Goal: Navigation & Orientation: Find specific page/section

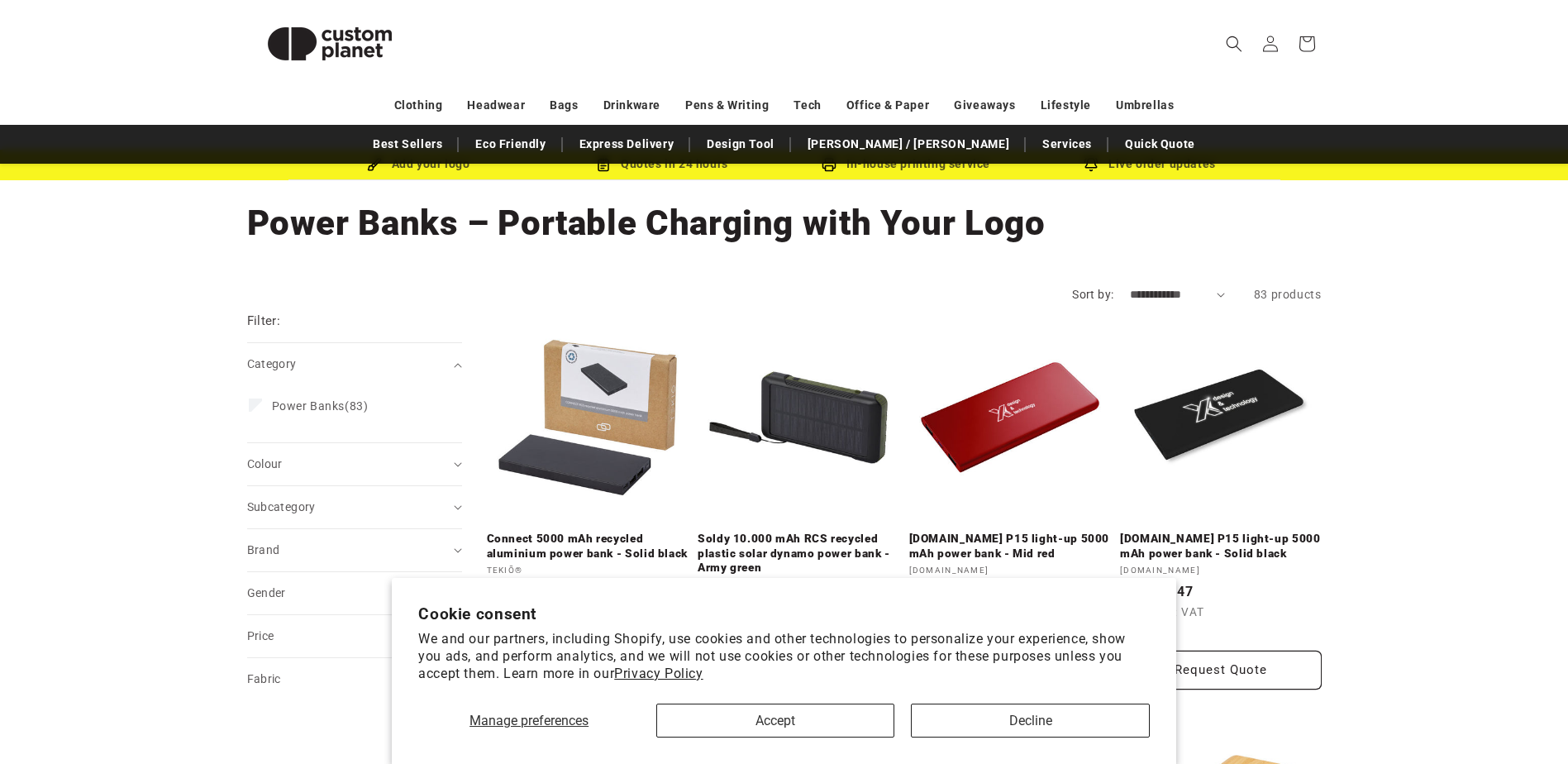
scroll to position [83, 0]
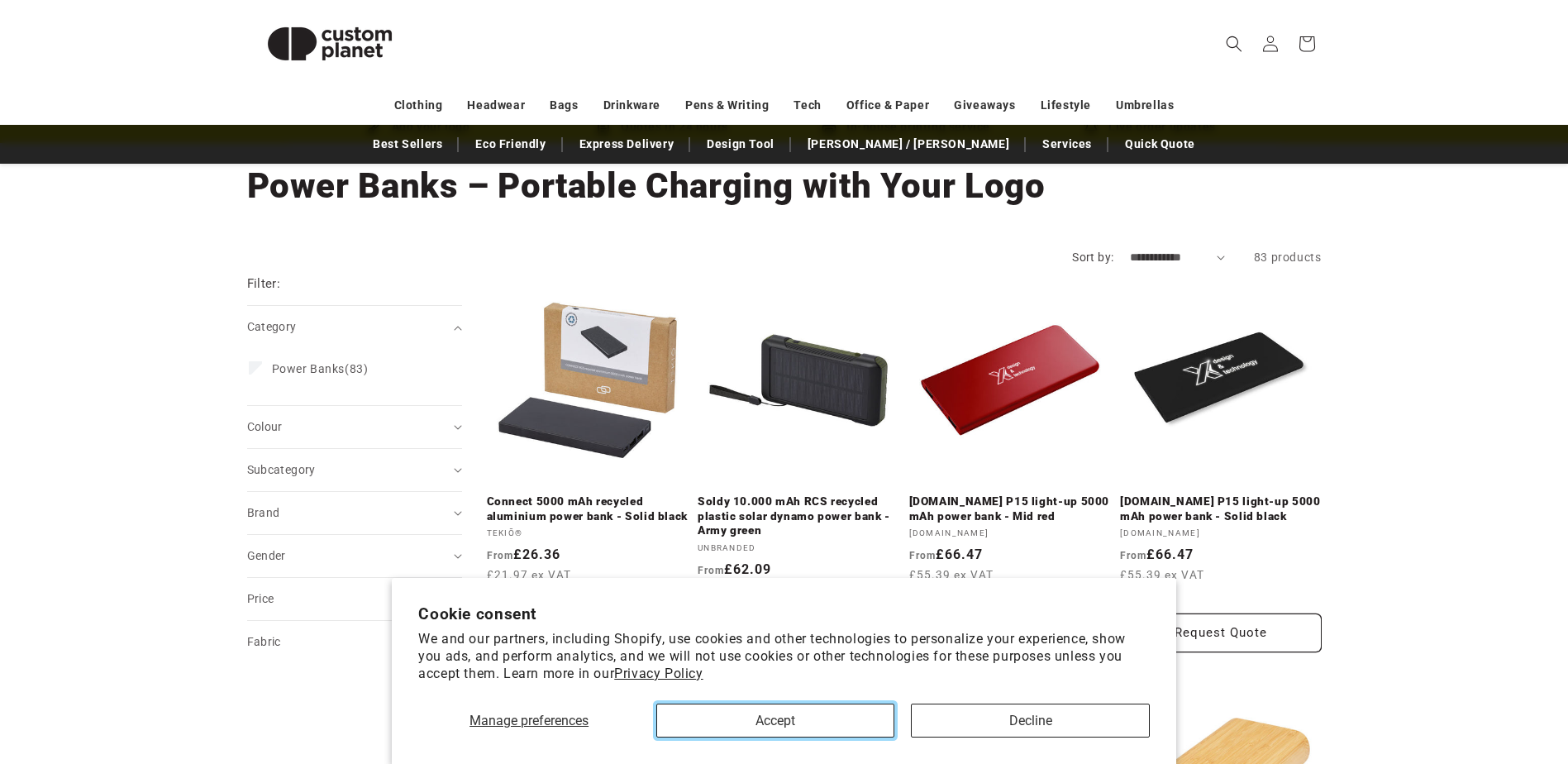
click at [750, 707] on button "Accept" at bounding box center [775, 720] width 238 height 34
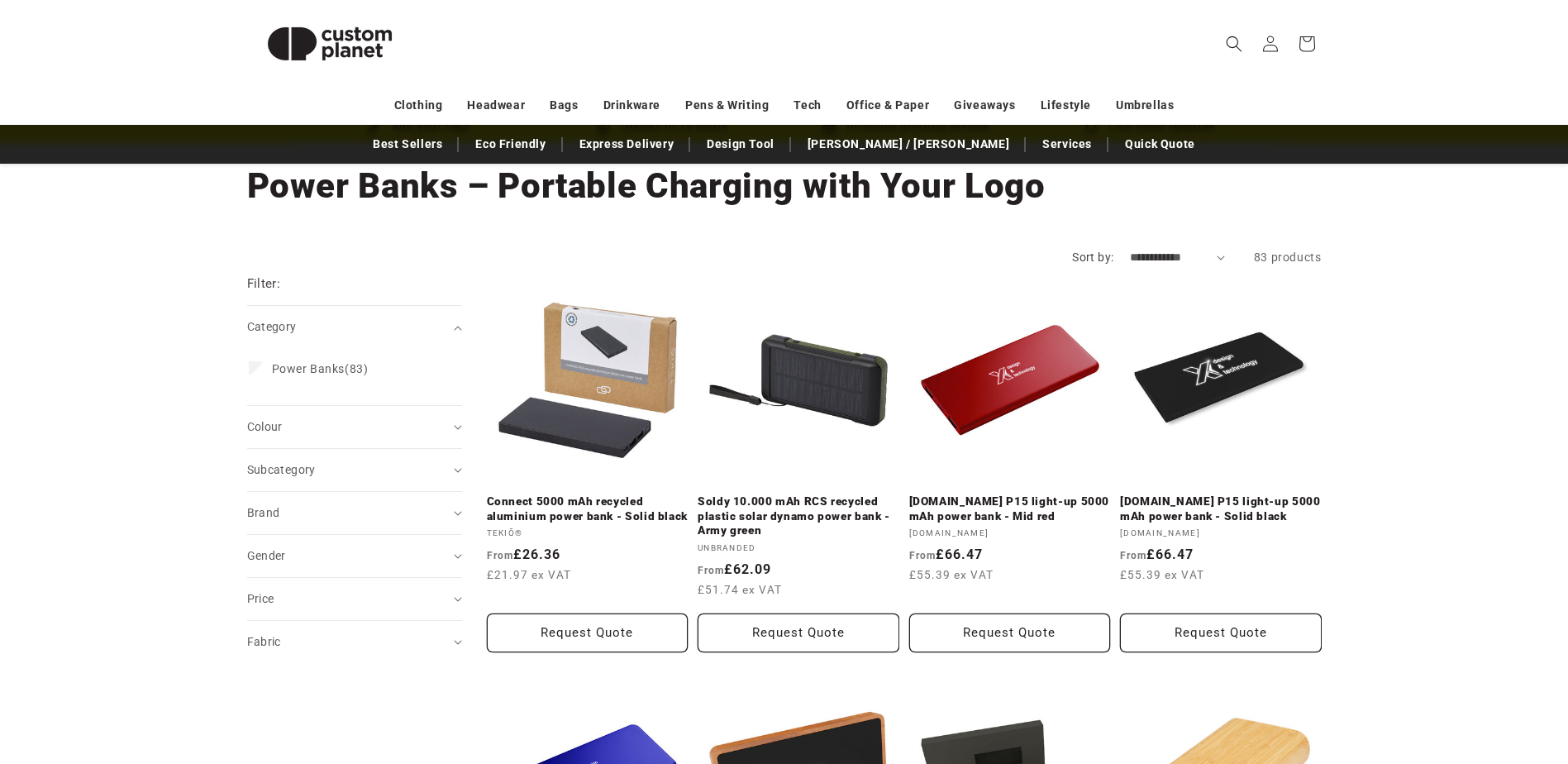
scroll to position [0, 0]
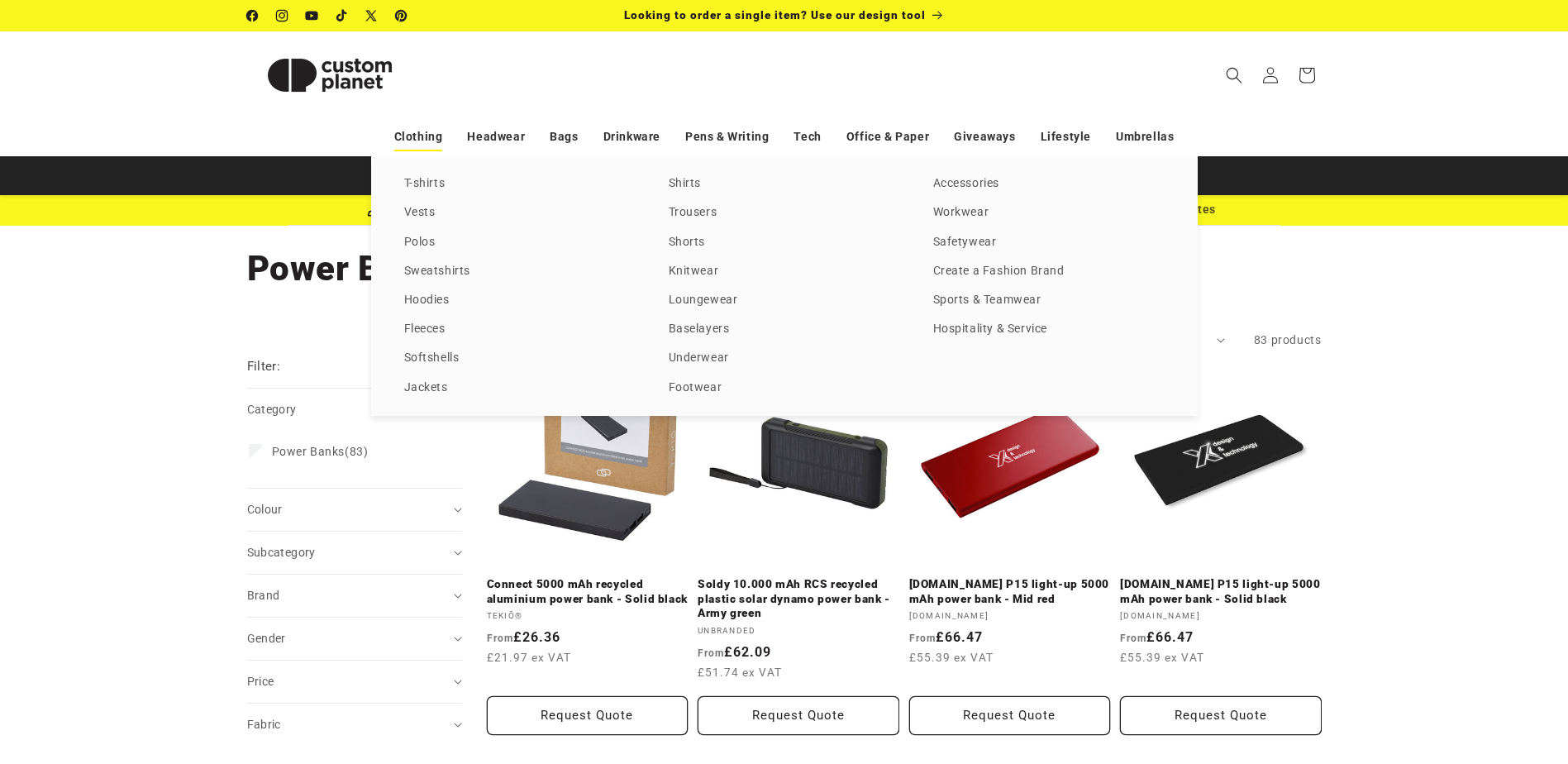
click at [426, 137] on link "Clothing" at bounding box center [419, 136] width 48 height 29
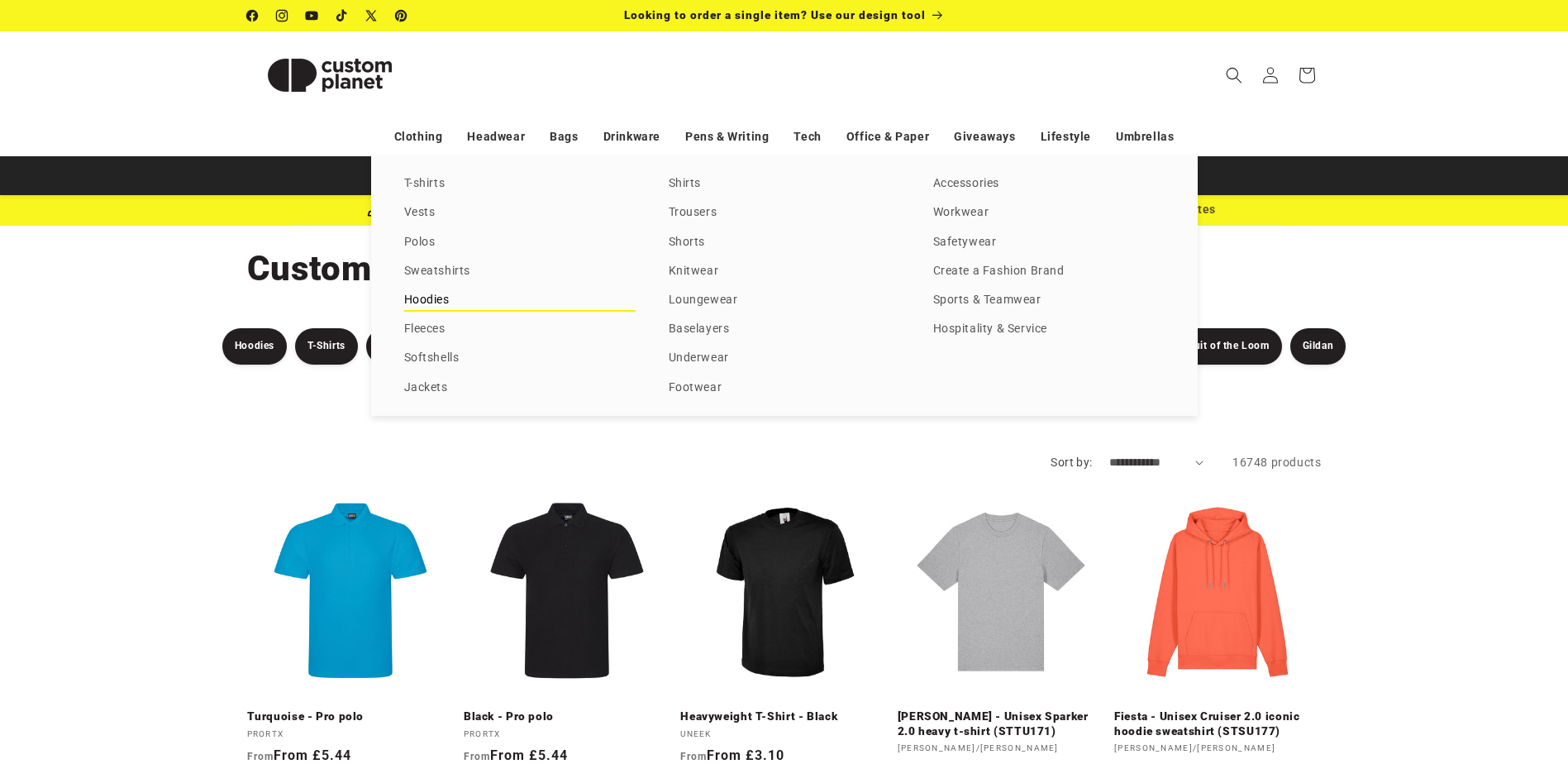
click at [415, 298] on link "Hoodies" at bounding box center [519, 300] width 232 height 23
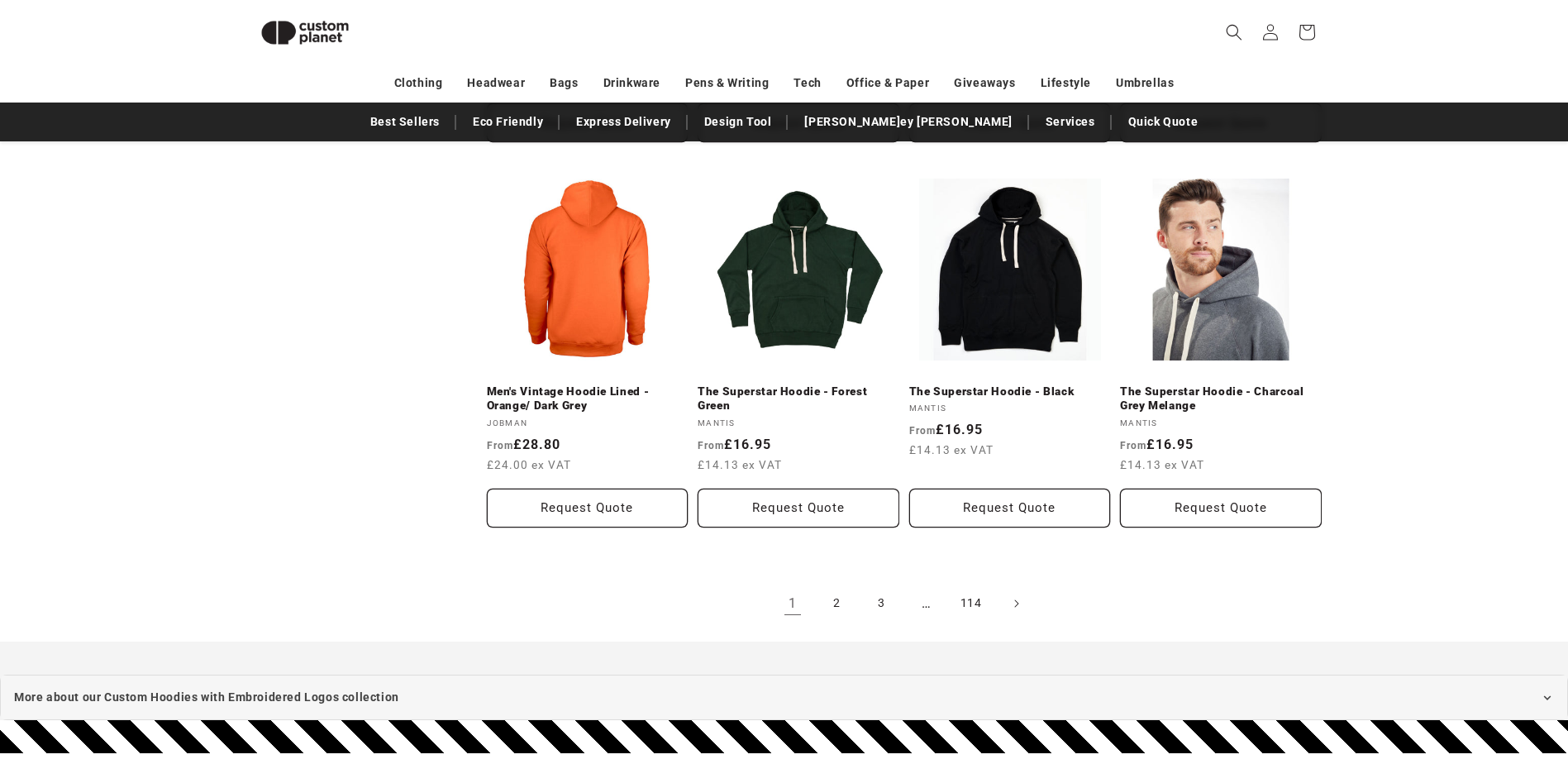
scroll to position [1795, 0]
